Goal: Find specific page/section: Find specific page/section

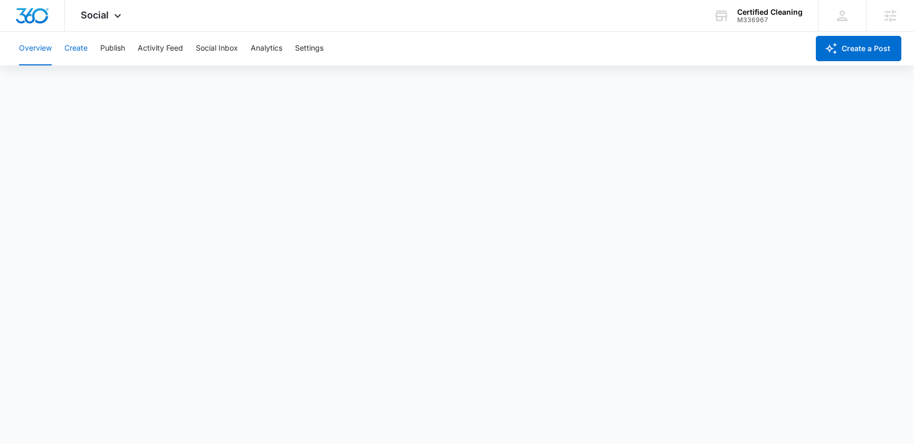
click at [81, 47] on button "Create" at bounding box center [75, 49] width 23 height 34
click at [100, 86] on button "Approvals" at bounding box center [102, 81] width 35 height 30
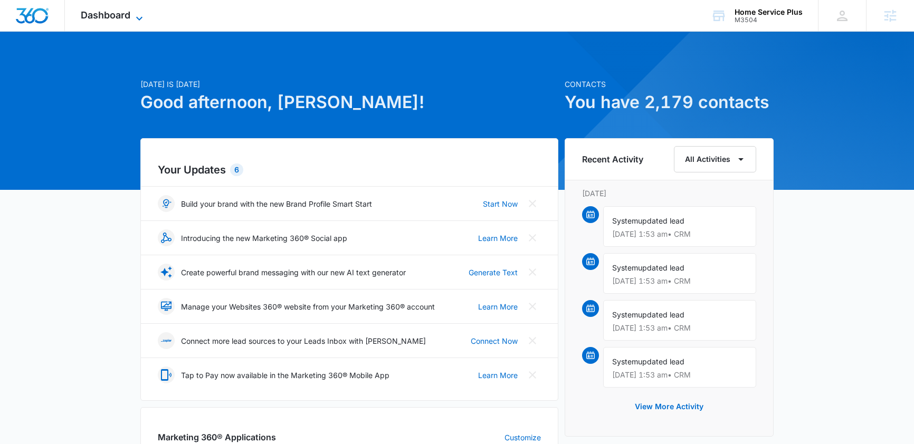
click at [126, 18] on span "Dashboard" at bounding box center [106, 14] width 50 height 11
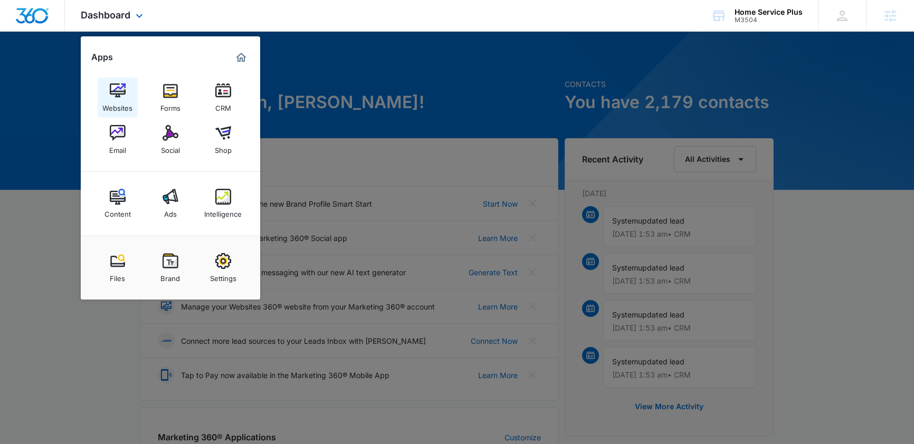
click at [116, 97] on img at bounding box center [118, 91] width 16 height 16
